Goal: Task Accomplishment & Management: Complete application form

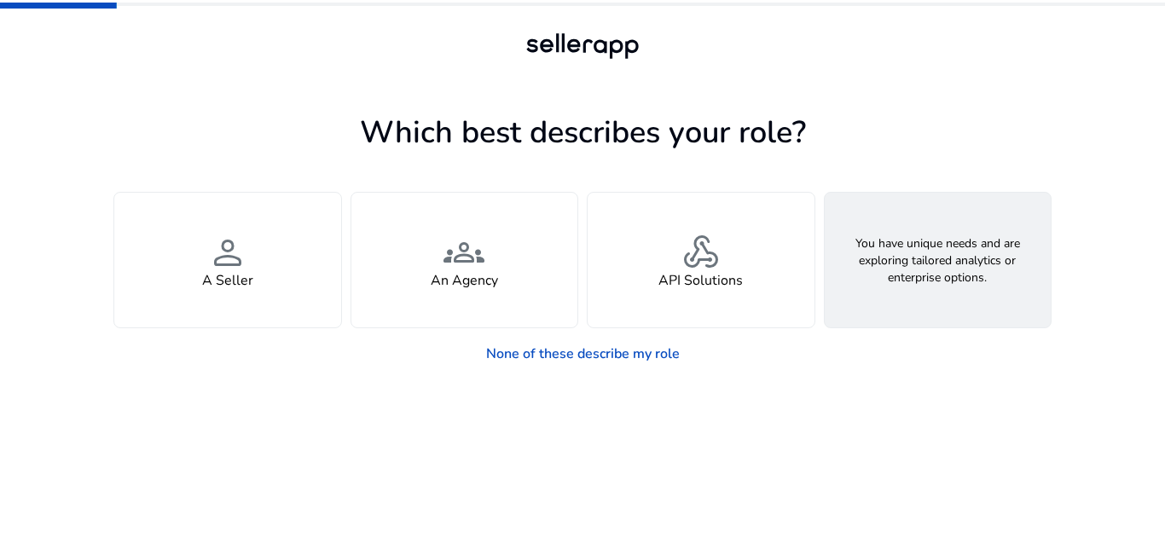
click at [963, 267] on div "feature_search Looking for Custom Solutions" at bounding box center [937, 260] width 227 height 135
